Goal: Task Accomplishment & Management: Manage account settings

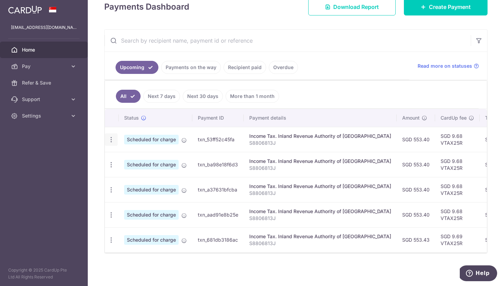
click at [112, 140] on icon "button" at bounding box center [111, 139] width 7 height 7
click at [161, 157] on span "Update payment" at bounding box center [148, 158] width 47 height 8
radio input "true"
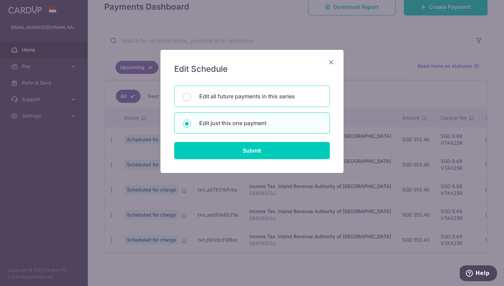
click at [276, 99] on p "Edit all future payments in this series" at bounding box center [260, 96] width 122 height 8
click at [191, 99] on input "Edit all future payments in this series" at bounding box center [187, 97] width 8 height 8
radio input "true"
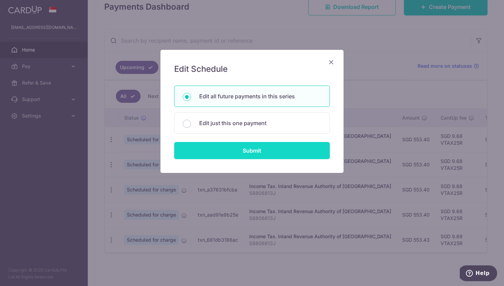
click at [254, 149] on input "Submit" at bounding box center [252, 150] width 156 height 17
type input "553.40"
type input "S8806813J"
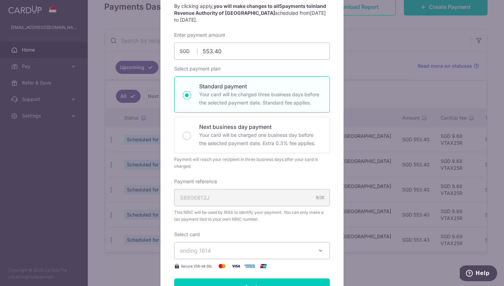
scroll to position [55, 0]
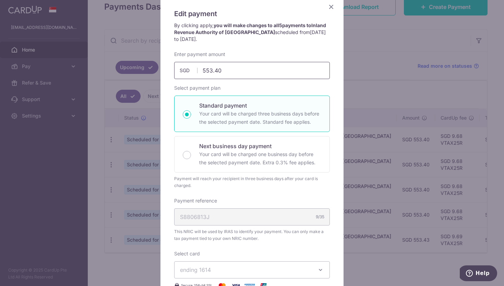
click at [242, 70] on input "553.40" at bounding box center [252, 70] width 156 height 17
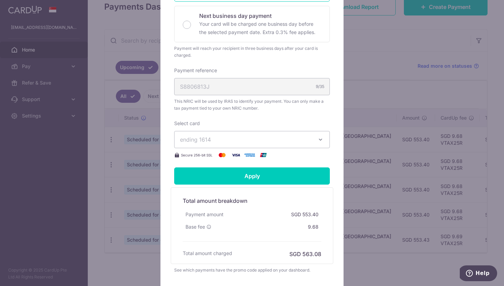
scroll to position [186, 0]
click at [309, 133] on button "ending 1614" at bounding box center [252, 138] width 156 height 17
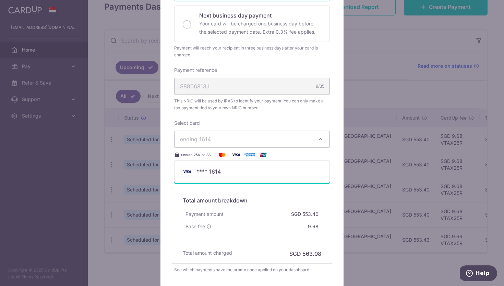
click at [307, 120] on div "Select card ending 1614 **** 1614 Secure 256-bit SSL" at bounding box center [252, 138] width 156 height 39
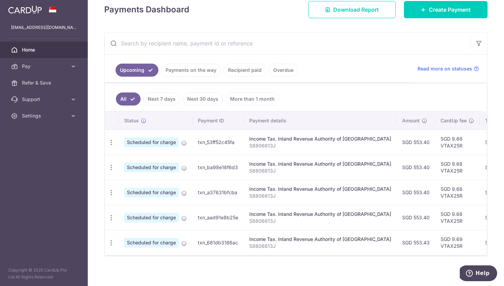
scroll to position [100, 0]
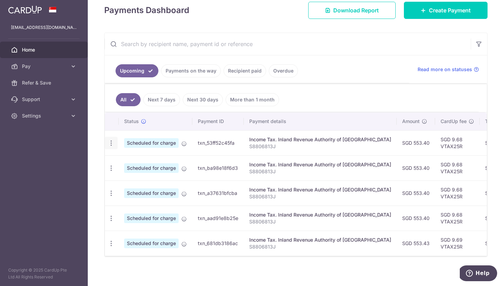
click at [111, 142] on icon "button" at bounding box center [111, 142] width 7 height 7
click at [146, 163] on span "Update payment" at bounding box center [148, 162] width 47 height 8
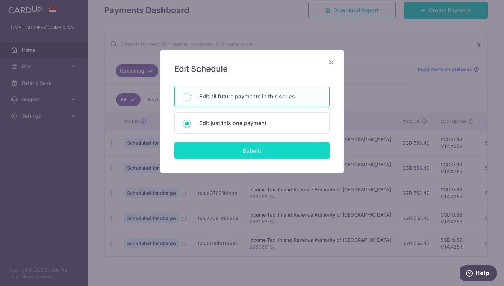
click at [254, 153] on input "Submit" at bounding box center [252, 150] width 156 height 17
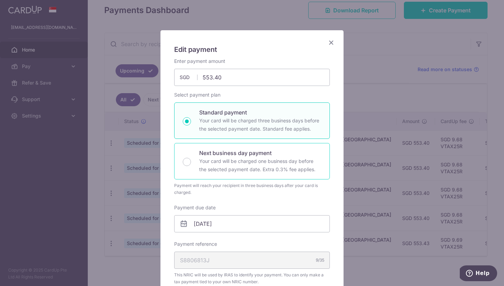
scroll to position [37, 0]
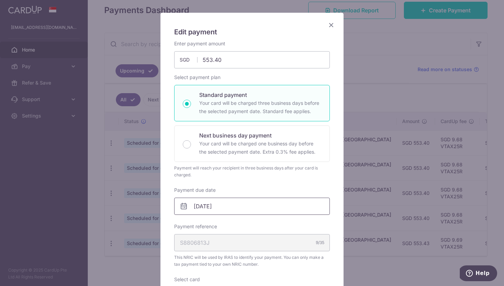
click at [227, 205] on input "07/11/2025" at bounding box center [252, 205] width 156 height 17
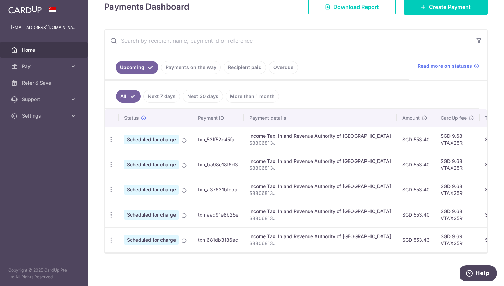
scroll to position [0, 0]
click at [113, 139] on icon "button" at bounding box center [111, 139] width 7 height 7
click at [150, 161] on span "Update payment" at bounding box center [148, 158] width 47 height 8
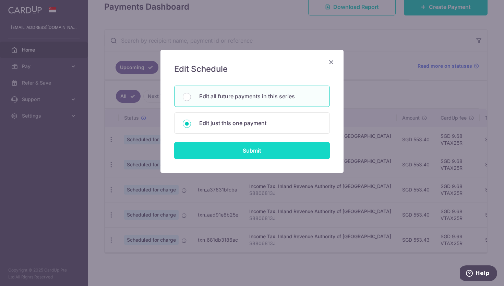
click at [267, 155] on input "Submit" at bounding box center [252, 150] width 156 height 17
radio input "true"
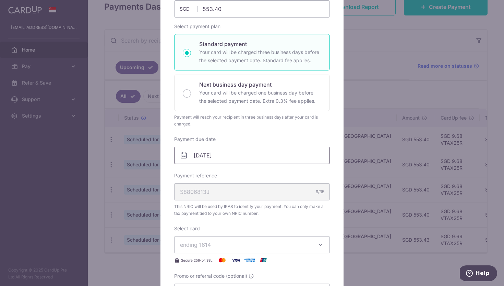
scroll to position [85, 0]
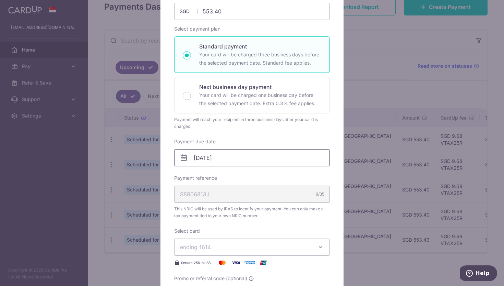
click at [248, 159] on input "07/11/2025" at bounding box center [252, 157] width 156 height 17
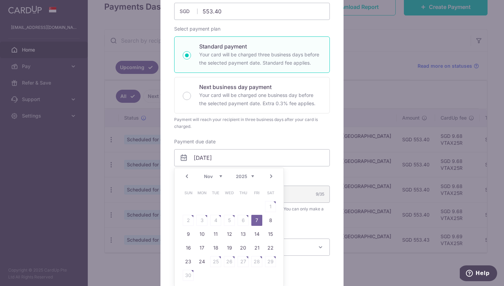
click at [188, 175] on link "Prev" at bounding box center [187, 176] width 8 height 8
click at [205, 266] on link "27" at bounding box center [202, 261] width 11 height 11
type input "[DATE]"
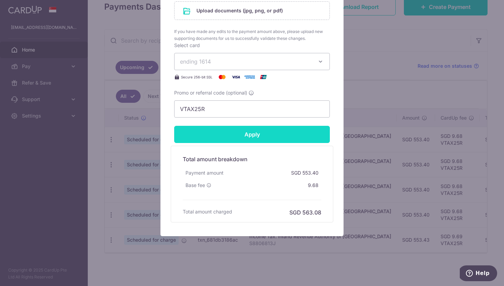
scroll to position [389, 0]
click at [254, 131] on input "Apply" at bounding box center [252, 134] width 156 height 17
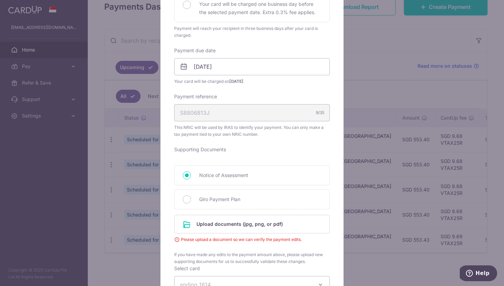
scroll to position [217, 0]
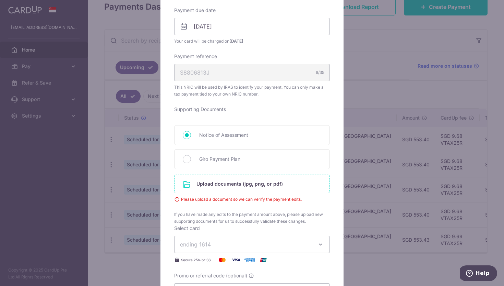
click at [231, 189] on input "file" at bounding box center [252, 184] width 155 height 18
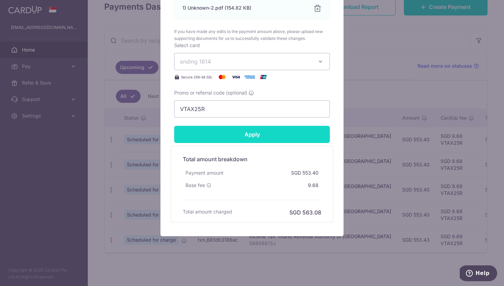
scroll to position [429, 0]
click at [270, 127] on input "Apply" at bounding box center [252, 134] width 156 height 17
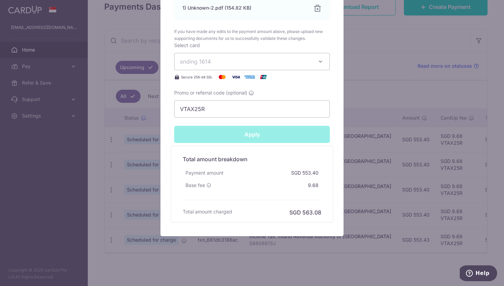
type input "Successfully Applied"
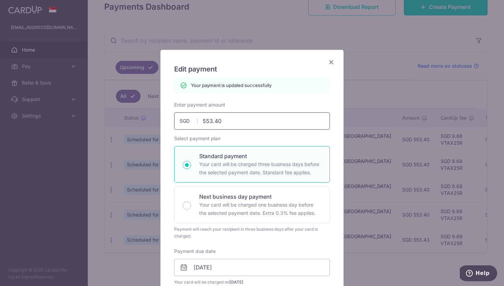
scroll to position [0, 0]
click at [332, 65] on icon "Close" at bounding box center [331, 62] width 8 height 9
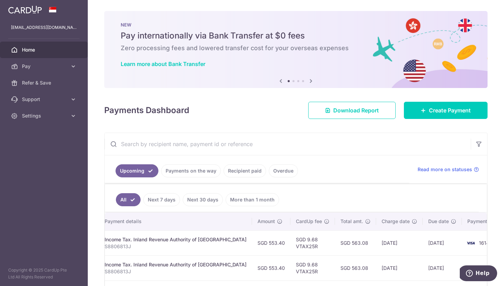
click at [352, 162] on ul "Upcoming Payments on the way Recipient paid Overdue" at bounding box center [257, 169] width 305 height 28
